Goal: Transaction & Acquisition: Register for event/course

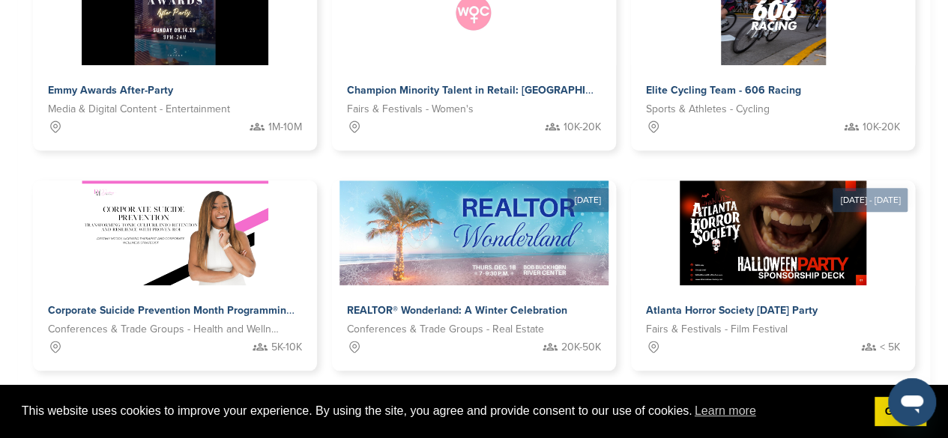
scroll to position [674, 0]
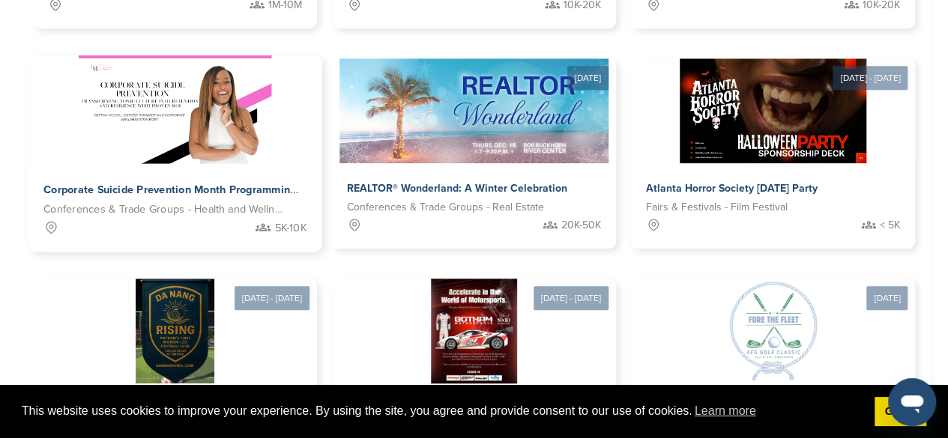
click at [199, 206] on span "Conferences & Trade Groups - Health and Wellness" at bounding box center [163, 210] width 240 height 17
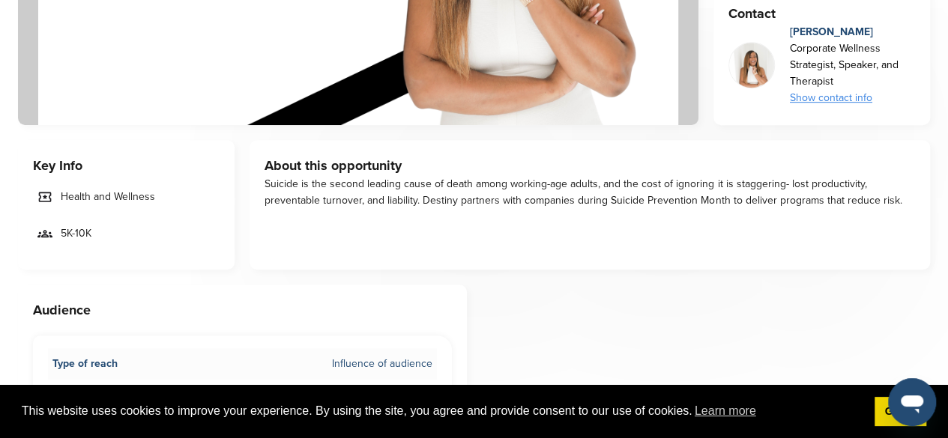
scroll to position [375, 0]
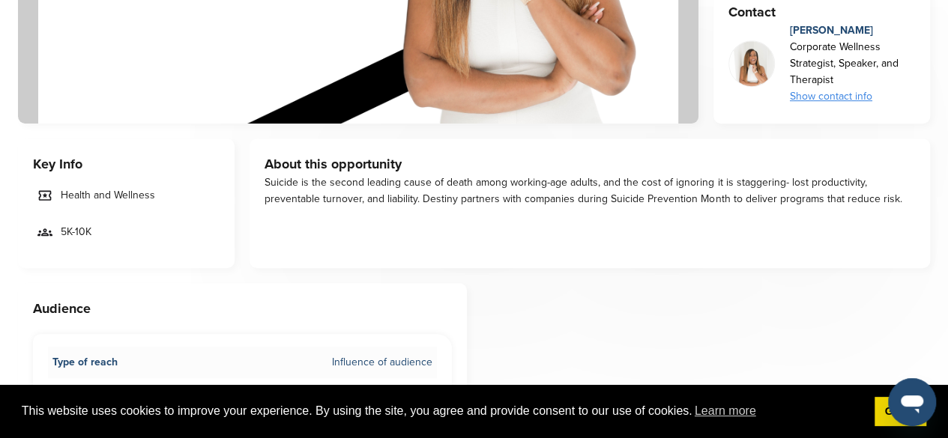
click at [845, 92] on div "Show contact info" at bounding box center [852, 96] width 125 height 16
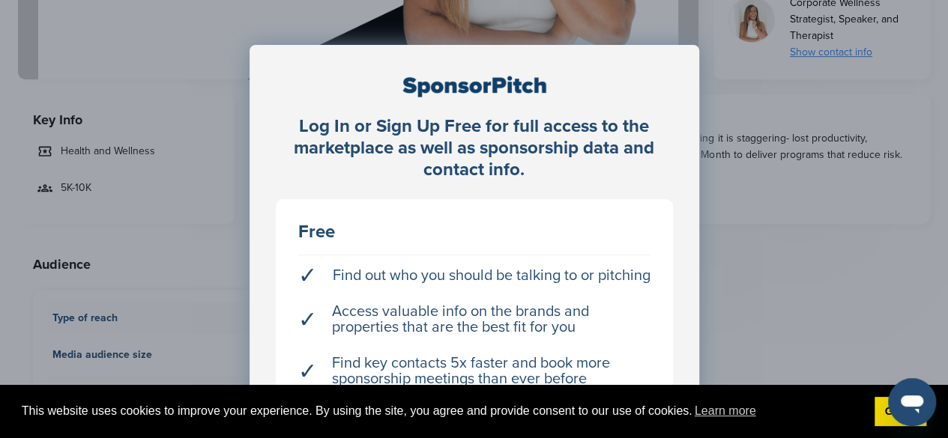
scroll to position [450, 0]
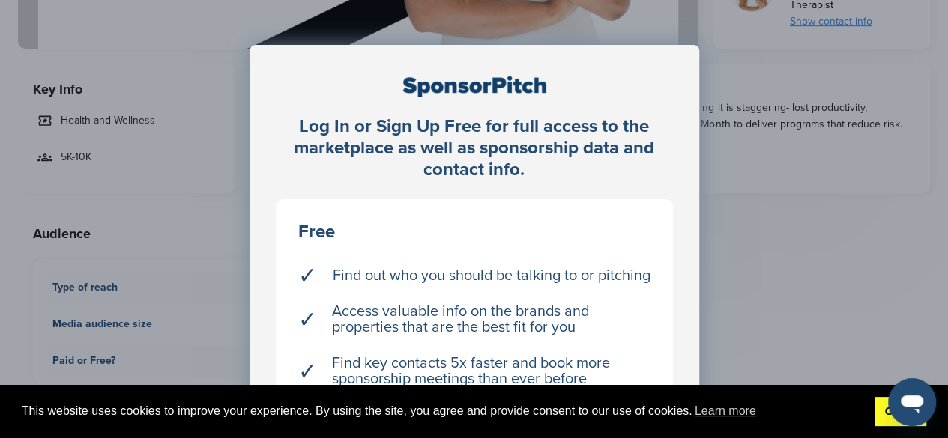
click at [880, 410] on link "Got it!" at bounding box center [900, 412] width 52 height 30
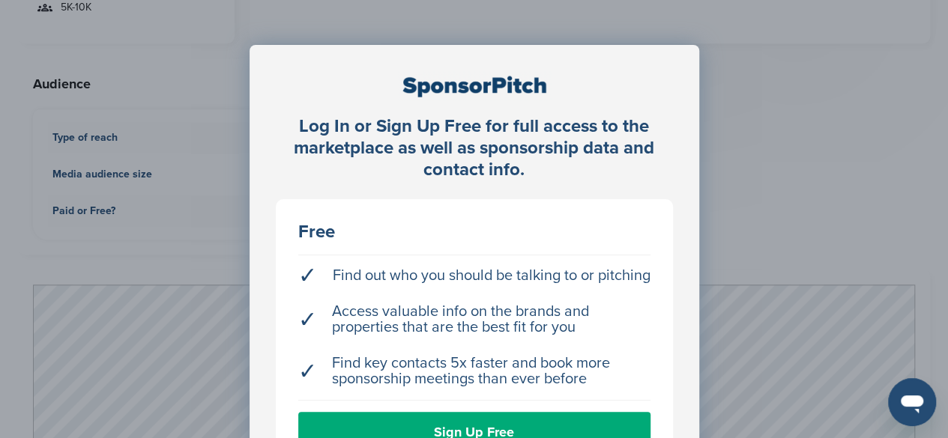
scroll to position [674, 0]
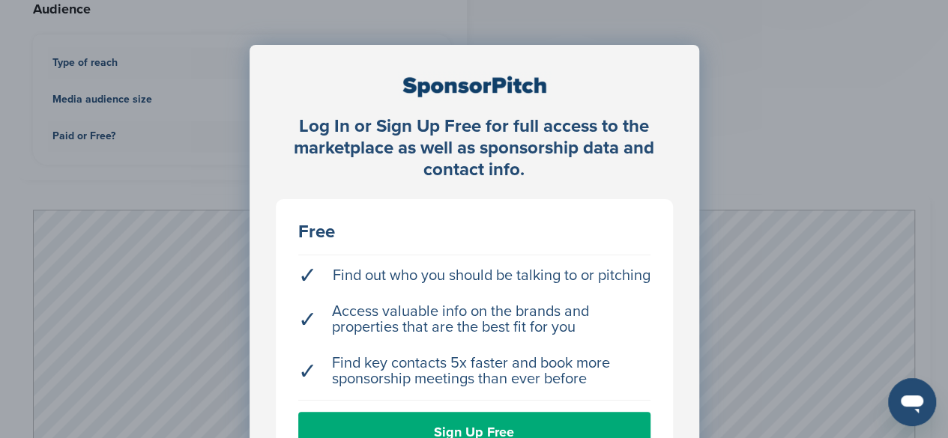
click at [779, 214] on div "Log In or Sign Up Free for full access to the marketplace as well as sponsorshi…" at bounding box center [474, 256] width 948 height 513
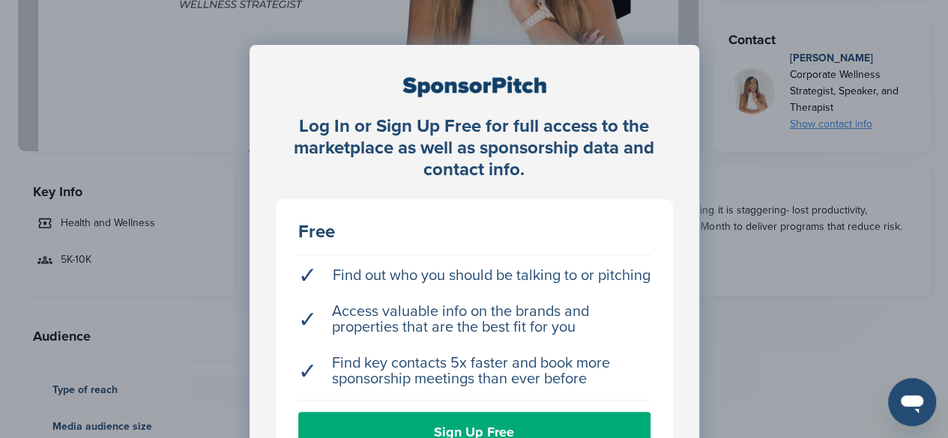
scroll to position [300, 0]
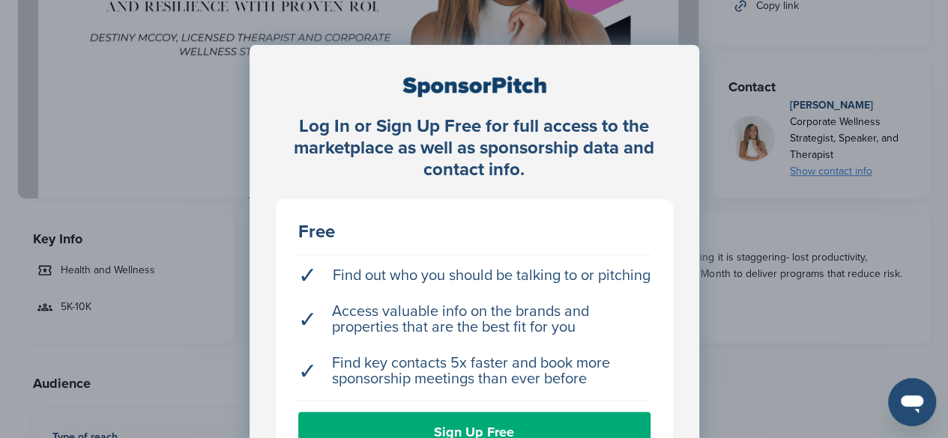
click at [97, 216] on div "Log In or Sign Up Free for full access to the marketplace as well as sponsorshi…" at bounding box center [474, 256] width 948 height 513
click at [790, 92] on div "Log In or Sign Up Free for full access to the marketplace as well as sponsorshi…" at bounding box center [474, 256] width 948 height 513
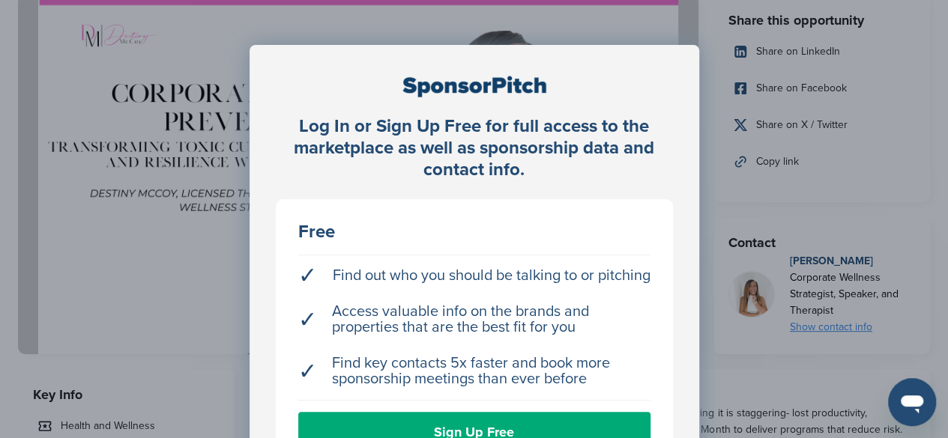
scroll to position [0, 0]
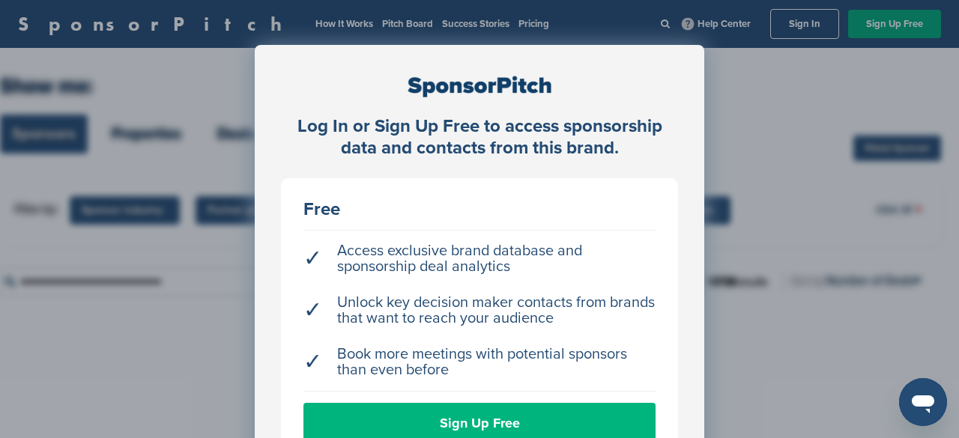
click at [490, 420] on link "Sign Up Free" at bounding box center [479, 423] width 352 height 40
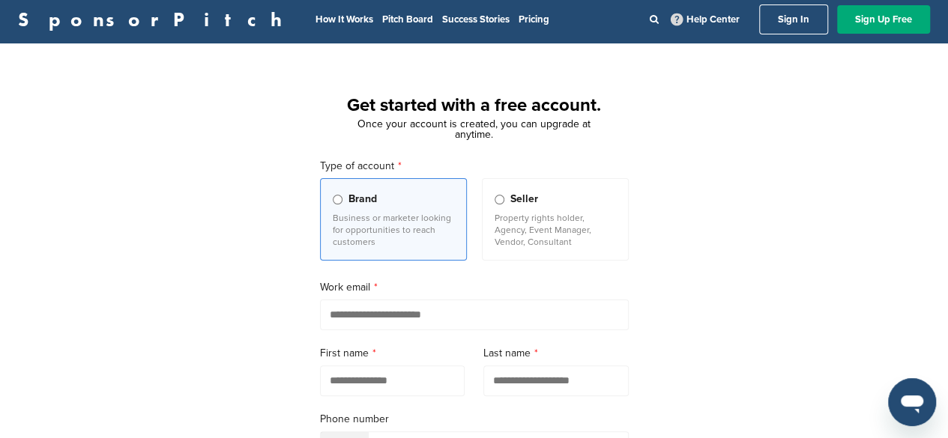
scroll to position [75, 0]
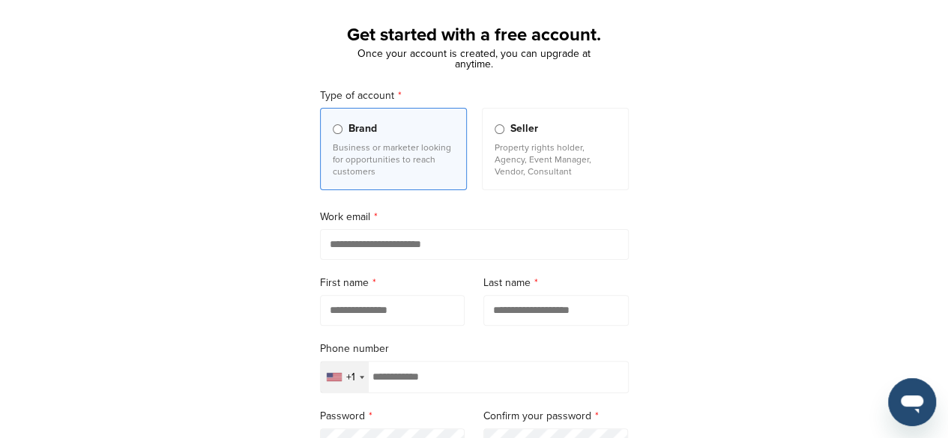
click at [424, 247] on input "email" at bounding box center [474, 244] width 309 height 31
type input "**********"
type input "*****"
type input "**********"
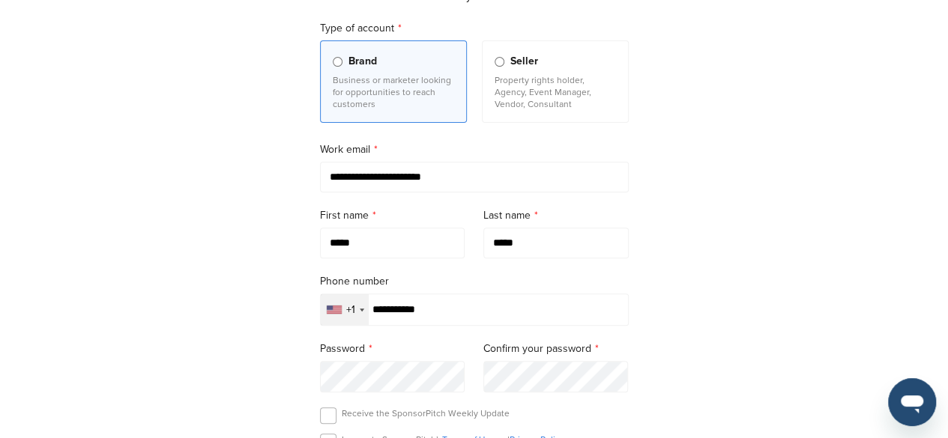
scroll to position [225, 0]
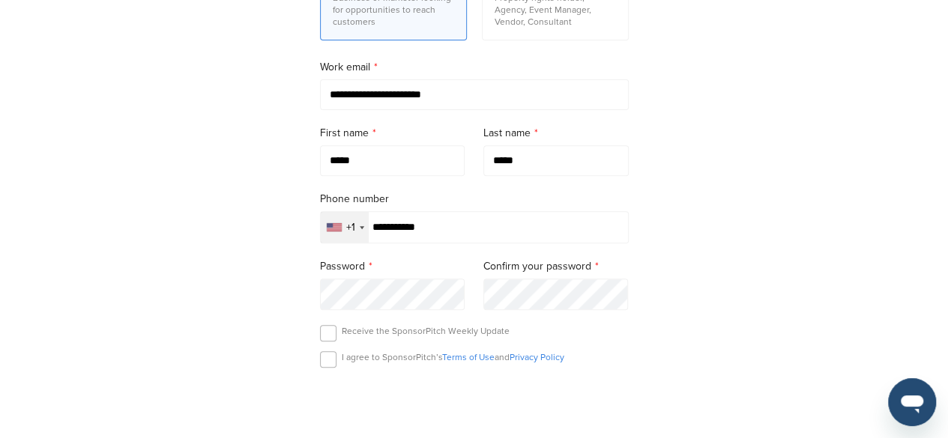
click at [361, 231] on div "+1" at bounding box center [345, 227] width 48 height 31
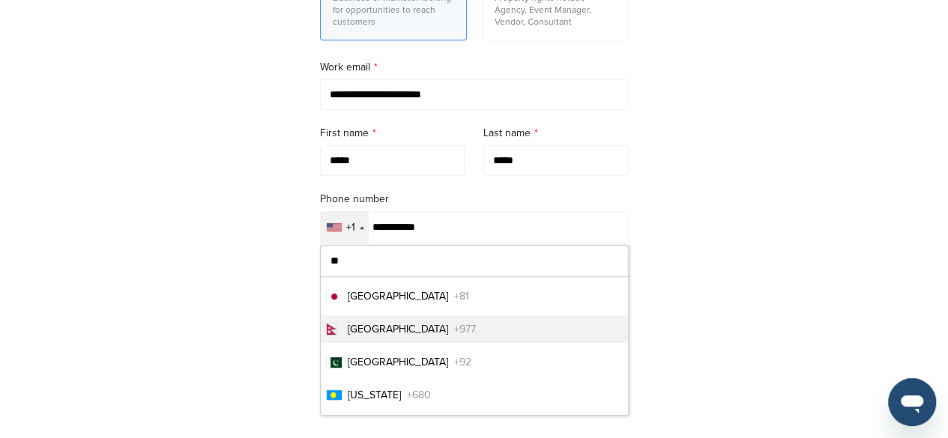
type input "**"
click at [397, 351] on li "Pakistan +92" at bounding box center [474, 362] width 307 height 28
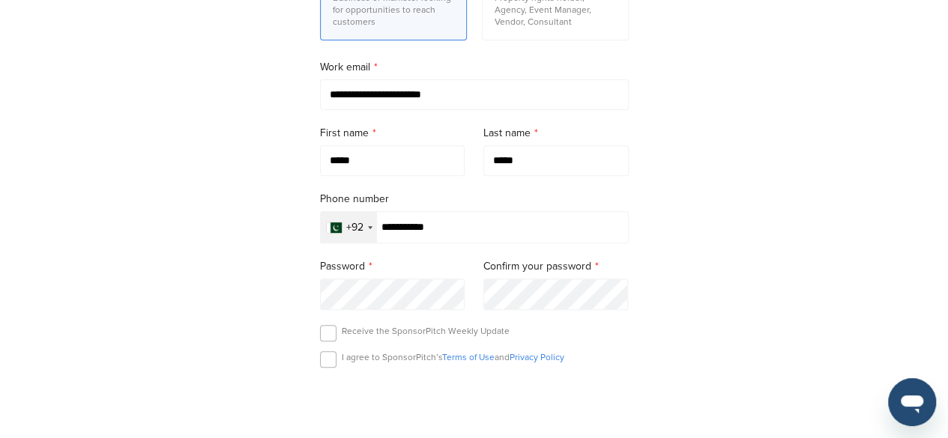
click at [391, 311] on form "**********" at bounding box center [474, 210] width 309 height 544
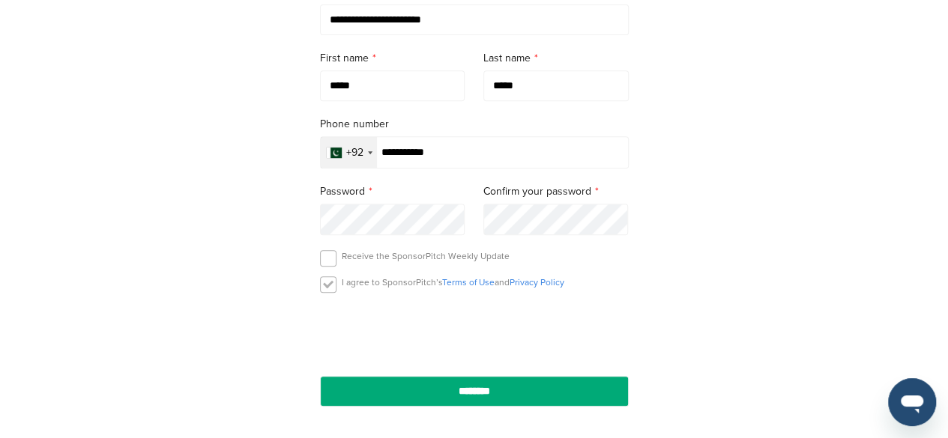
click at [331, 285] on label at bounding box center [328, 284] width 16 height 16
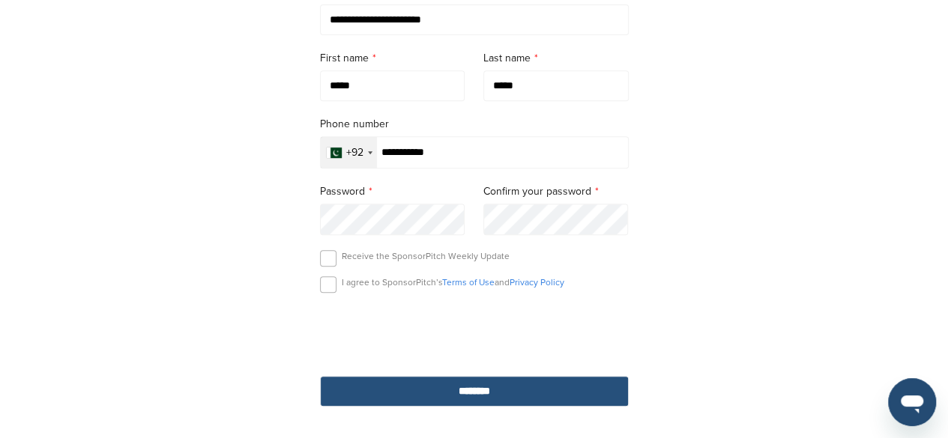
click at [451, 398] on input "********" at bounding box center [474, 391] width 309 height 31
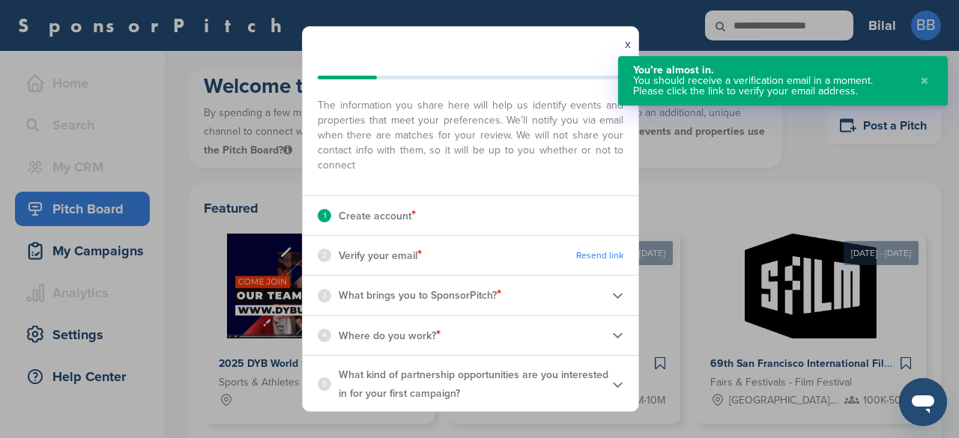
click at [686, 160] on div "x Your quick start checklist The information you share here will help us identi…" at bounding box center [479, 219] width 959 height 438
click at [629, 44] on link "x" at bounding box center [628, 44] width 6 height 15
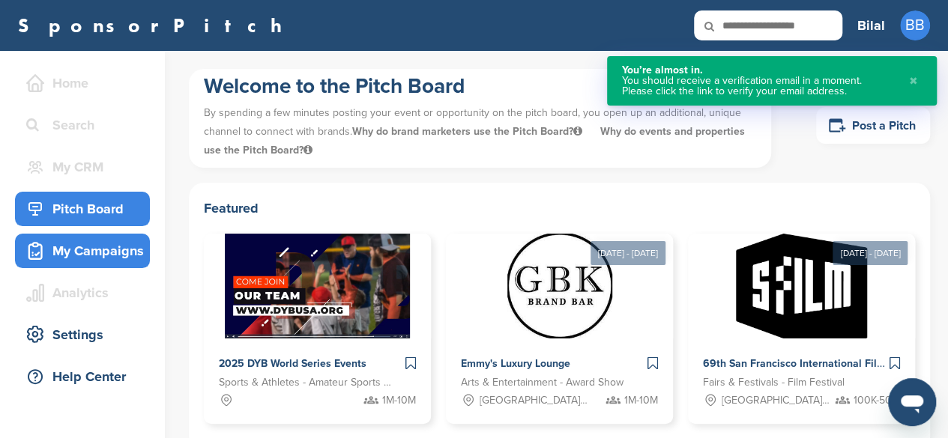
click at [112, 246] on div "My Campaigns" at bounding box center [85, 250] width 127 height 27
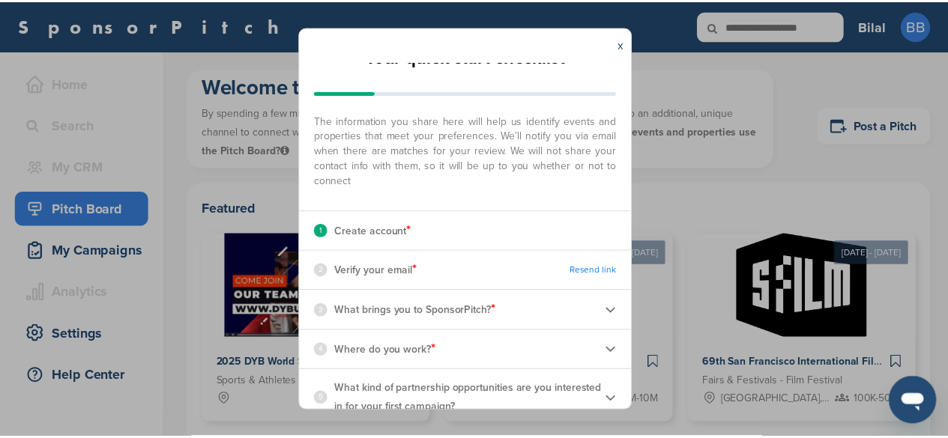
scroll to position [43, 0]
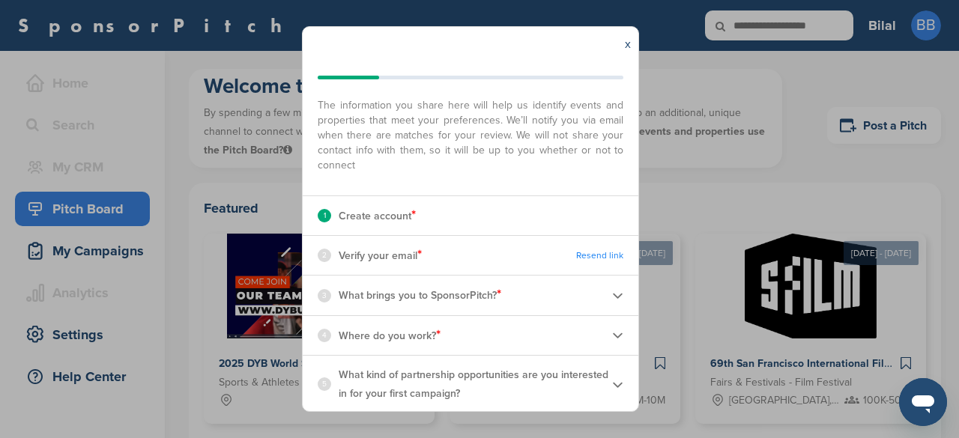
click at [622, 40] on div "x" at bounding box center [627, 44] width 21 height 34
click at [626, 44] on link "x" at bounding box center [628, 44] width 6 height 15
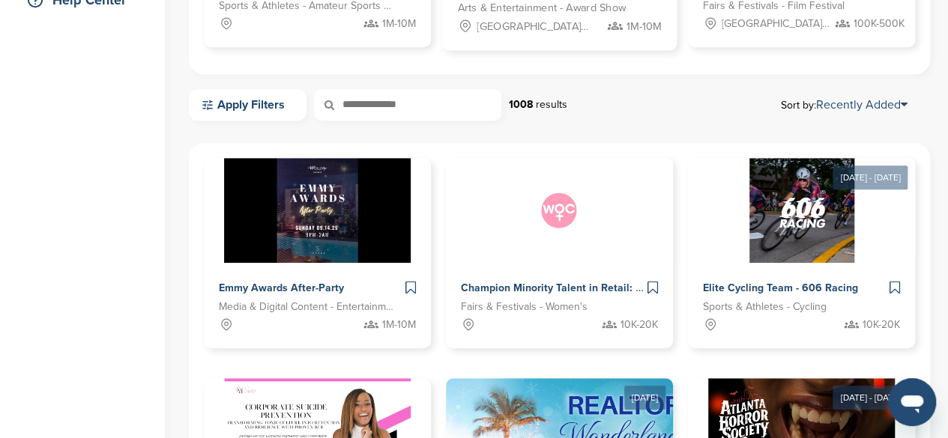
scroll to position [375, 0]
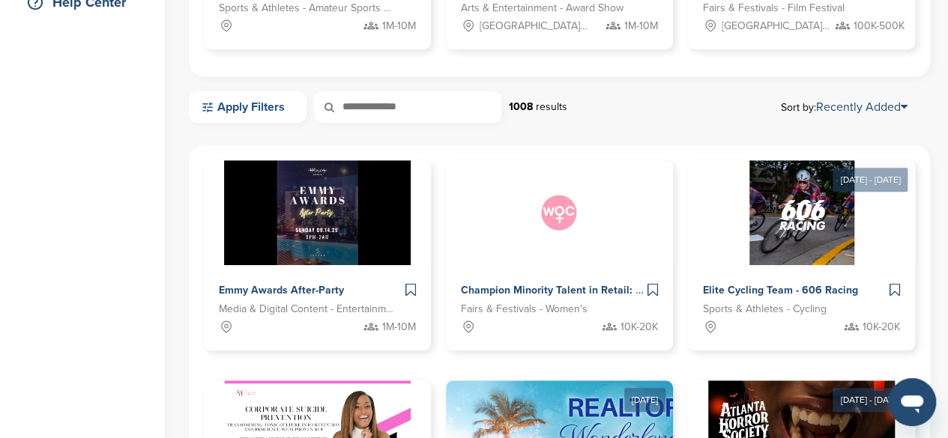
click at [256, 95] on link "Apply Filters" at bounding box center [248, 106] width 118 height 31
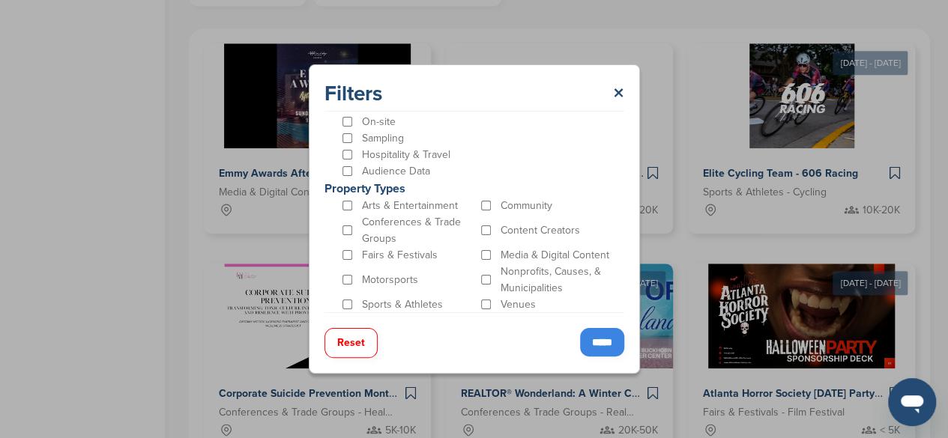
scroll to position [524, 0]
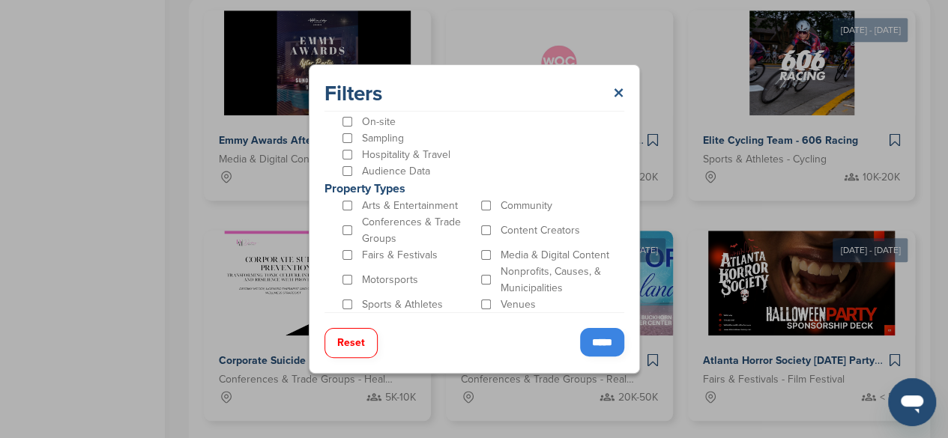
click at [617, 88] on link "×" at bounding box center [618, 93] width 11 height 27
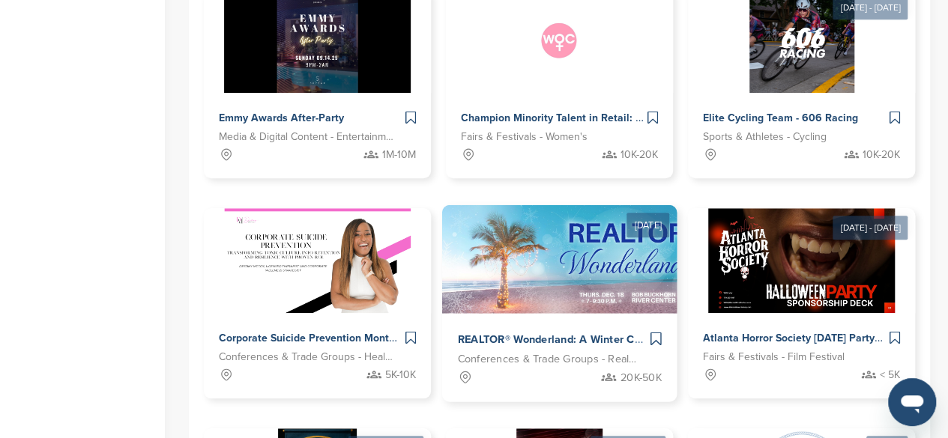
scroll to position [749, 0]
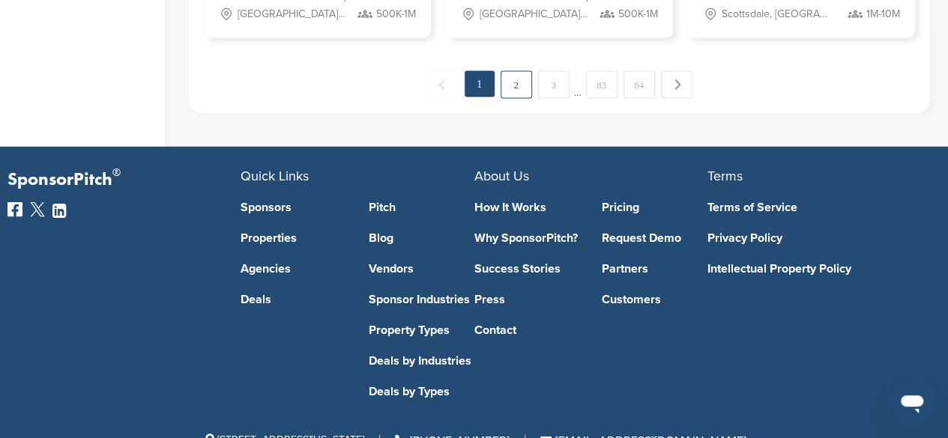
click at [520, 84] on link "2" at bounding box center [515, 84] width 31 height 28
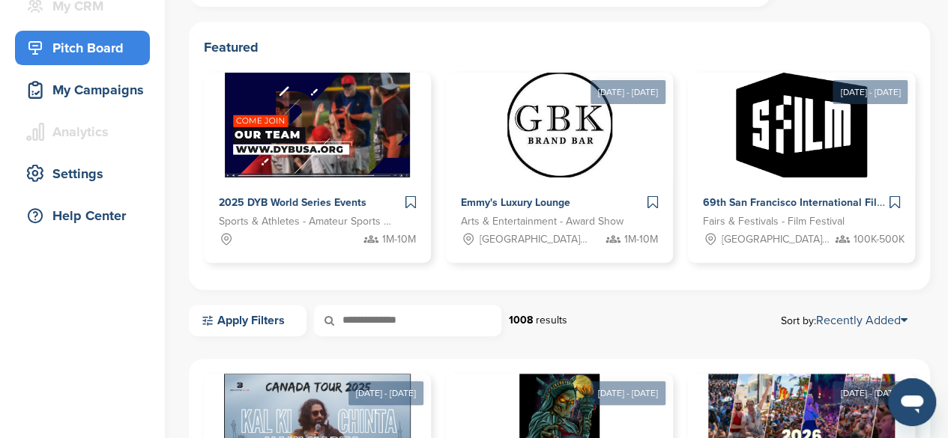
scroll to position [150, 0]
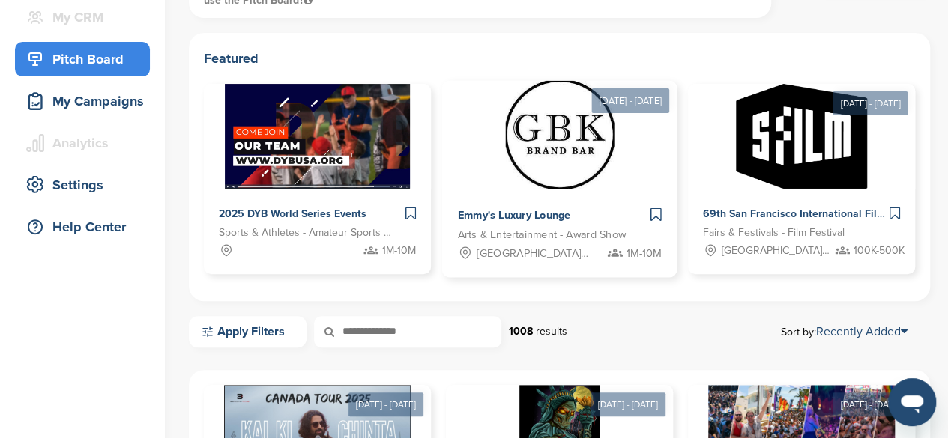
click at [553, 170] on img at bounding box center [559, 134] width 109 height 109
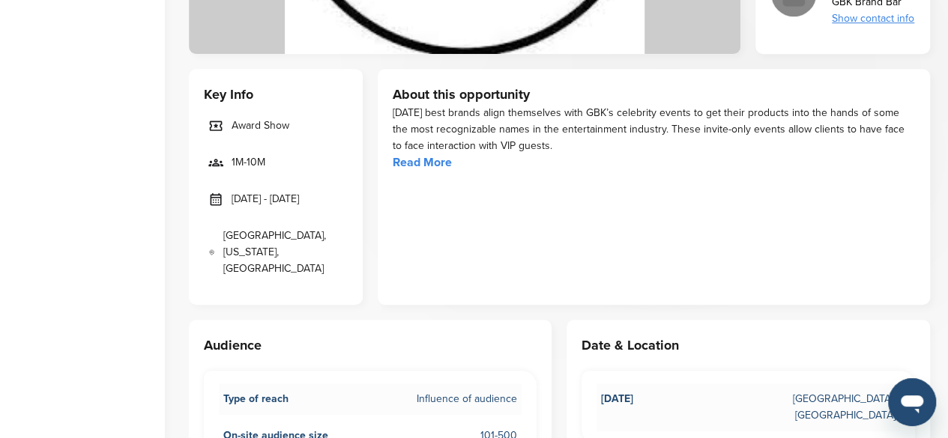
scroll to position [450, 0]
click at [415, 165] on link "Read More" at bounding box center [422, 161] width 59 height 15
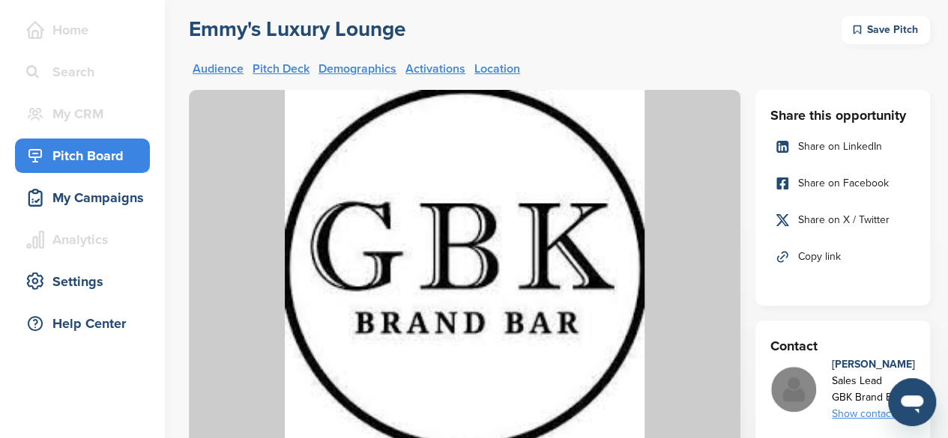
scroll to position [150, 0]
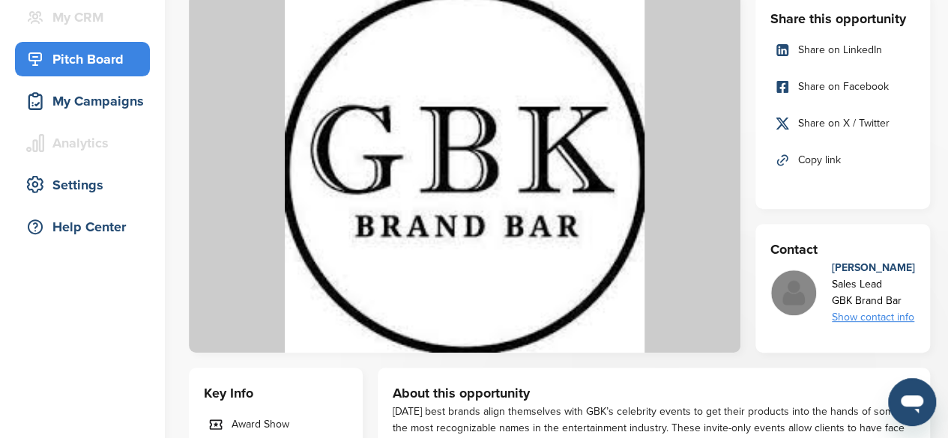
click at [859, 315] on div "Show contact info" at bounding box center [873, 317] width 83 height 16
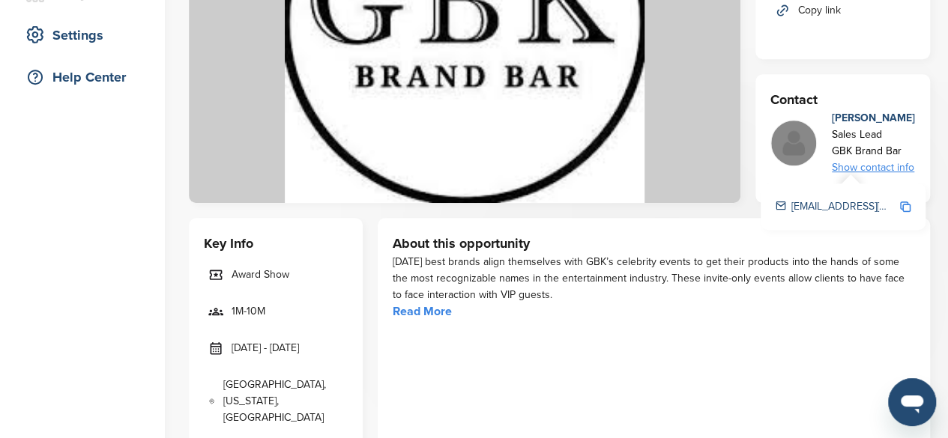
scroll to position [0, 0]
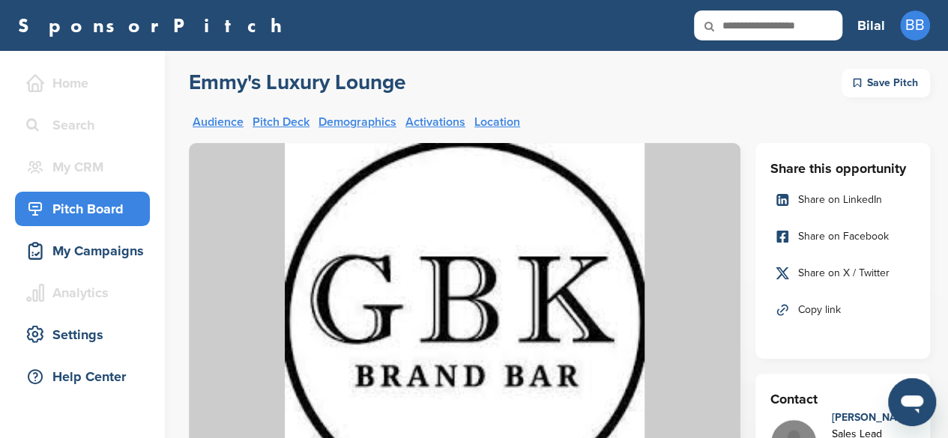
click at [768, 25] on input "text" at bounding box center [768, 25] width 148 height 30
click at [79, 115] on div "Search" at bounding box center [85, 125] width 127 height 27
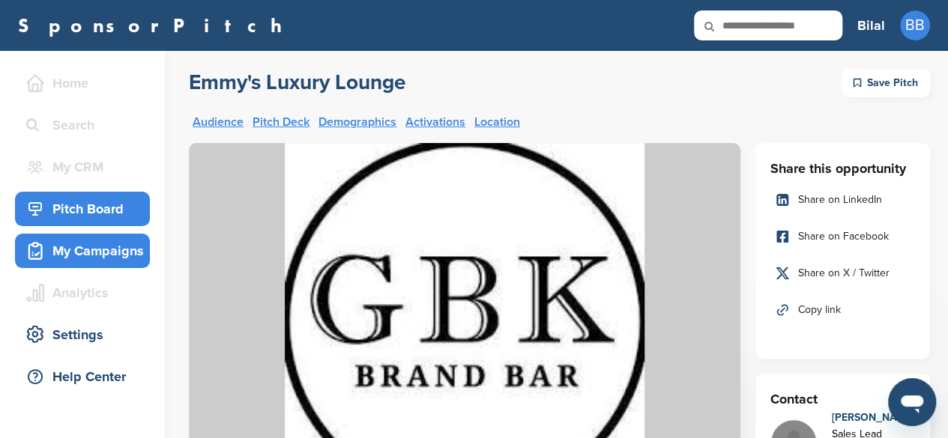
click at [97, 252] on div "My Campaigns" at bounding box center [85, 250] width 127 height 27
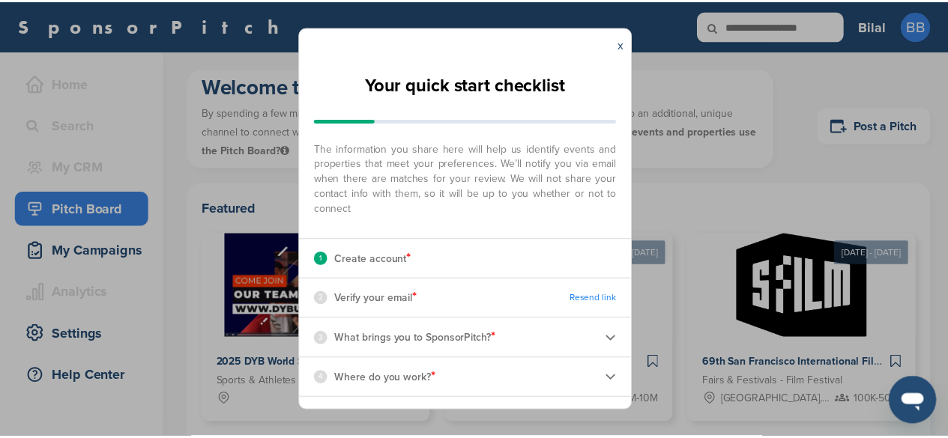
scroll to position [43, 0]
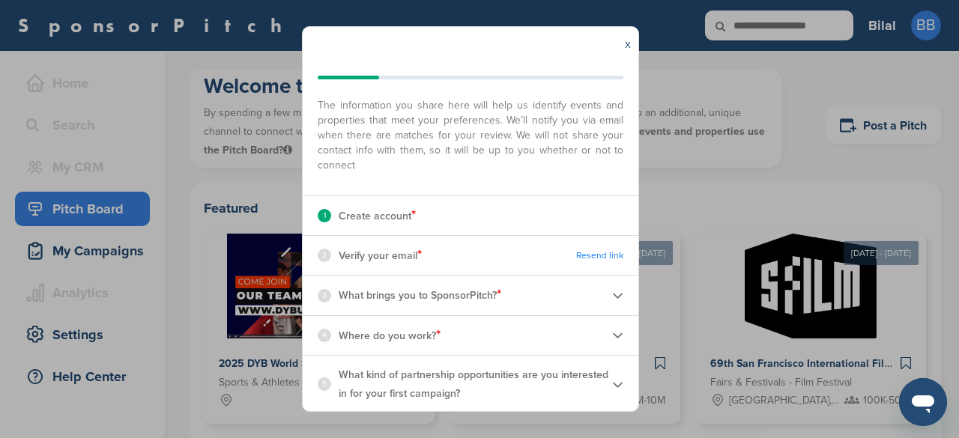
click at [631, 42] on div "x" at bounding box center [627, 44] width 21 height 34
click at [629, 40] on link "x" at bounding box center [628, 44] width 6 height 15
